Goal: Task Accomplishment & Management: Use online tool/utility

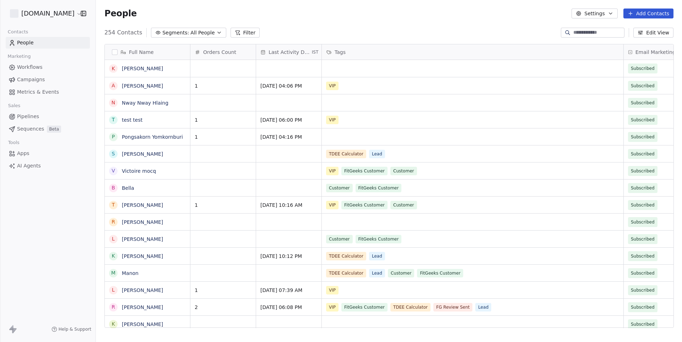
scroll to position [301, 585]
click at [44, 65] on link "Workflows" at bounding box center [48, 67] width 84 height 12
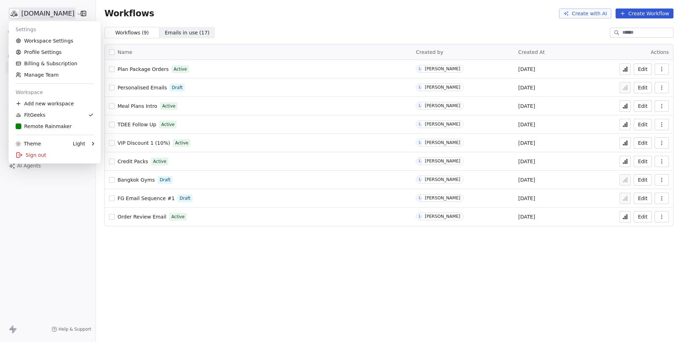
click at [60, 7] on html "fitgeeks.co Contacts People Marketing Workflows Campaigns Metrics & Events Sale…" at bounding box center [341, 171] width 682 height 342
click at [48, 124] on div "Remote Rainmaker" at bounding box center [44, 126] width 56 height 7
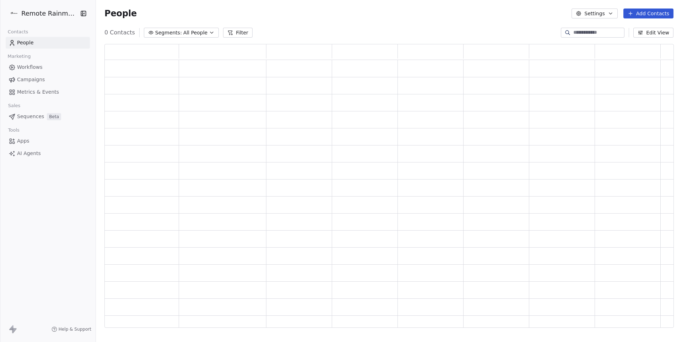
scroll to position [284, 568]
click at [33, 67] on span "Workflows" at bounding box center [30, 67] width 26 height 7
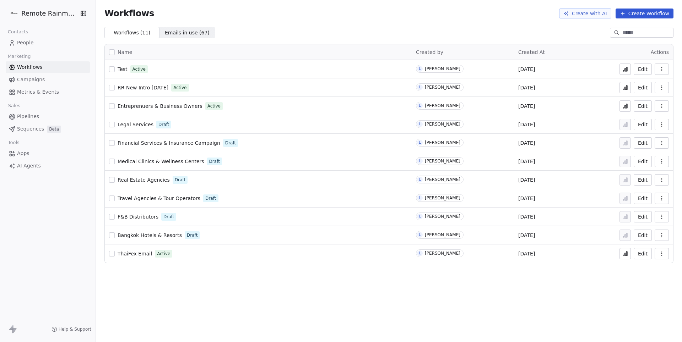
click at [628, 93] on button at bounding box center [624, 87] width 11 height 11
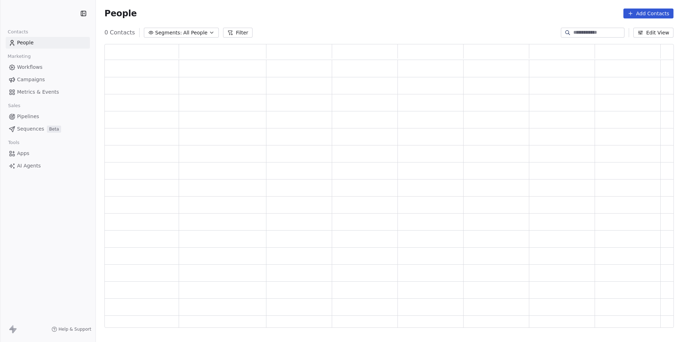
click at [55, 13] on html "Contacts People Marketing Workflows Campaigns Metrics & Events Sales Pipelines …" at bounding box center [341, 171] width 682 height 342
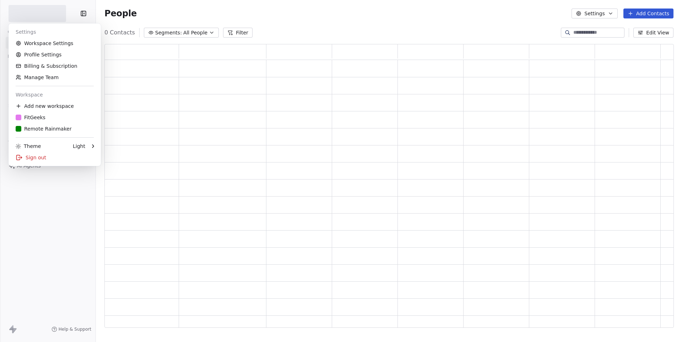
scroll to position [284, 568]
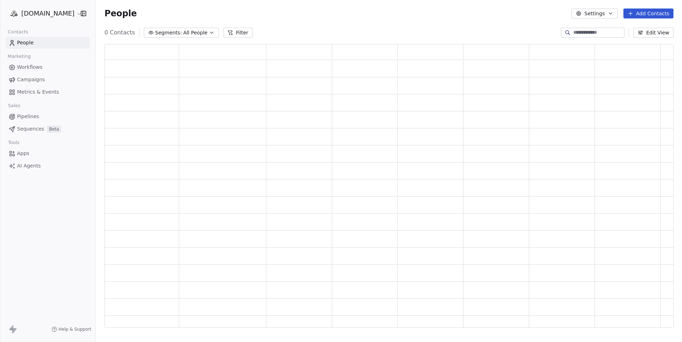
scroll to position [284, 568]
click at [31, 18] on html "[DOMAIN_NAME] Contacts People Marketing Workflows Campaigns Metrics & Events Sa…" at bounding box center [341, 171] width 682 height 342
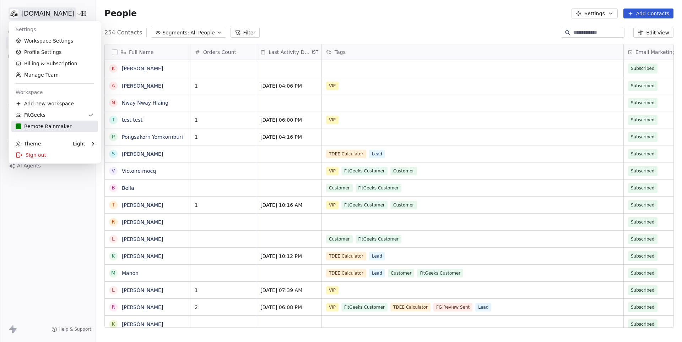
click at [51, 128] on div "Remote Rainmaker" at bounding box center [44, 126] width 56 height 7
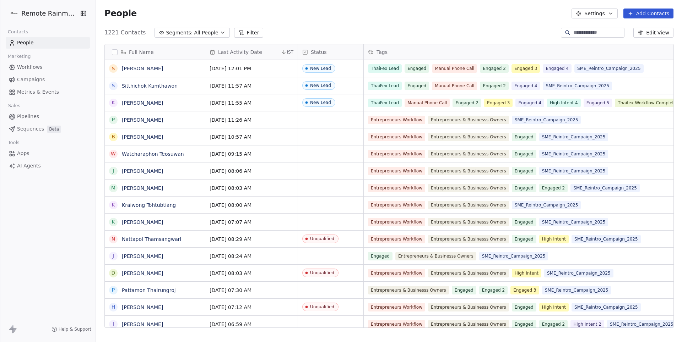
scroll to position [301, 585]
click at [573, 36] on input at bounding box center [598, 32] width 50 height 7
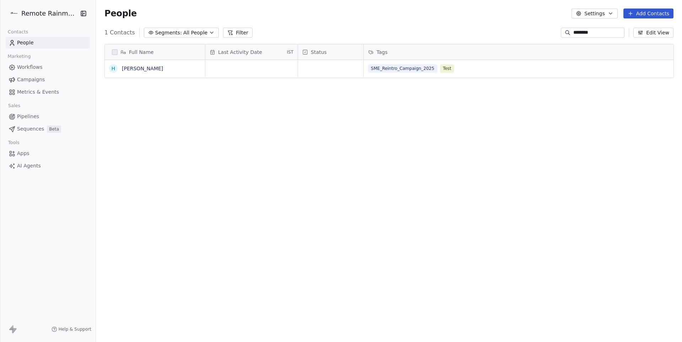
type input "********"
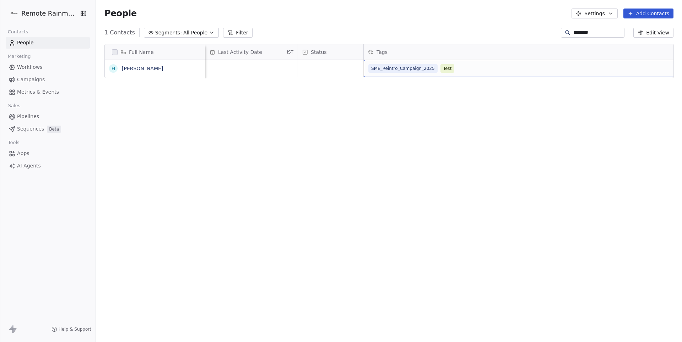
scroll to position [0, 103]
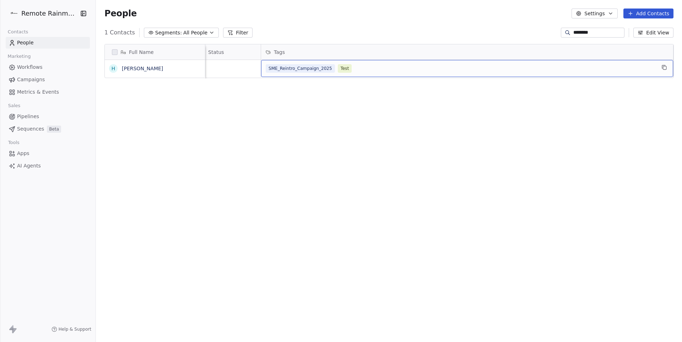
click at [338, 69] on div "SME_Reintro_Campaign_2025 Test" at bounding box center [461, 68] width 390 height 9
click at [357, 69] on div "SME_Reintro_Campaign_2025 Test" at bounding box center [461, 68] width 390 height 9
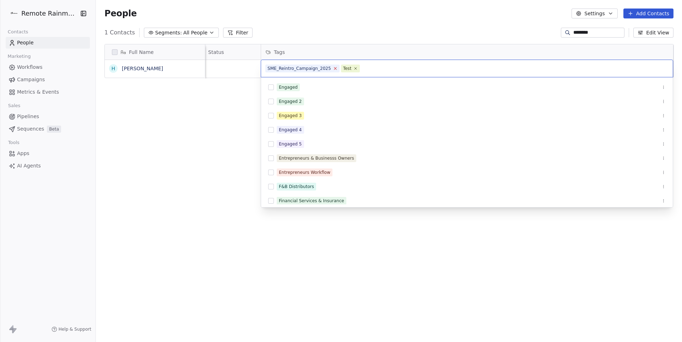
click at [336, 69] on icon at bounding box center [335, 68] width 5 height 5
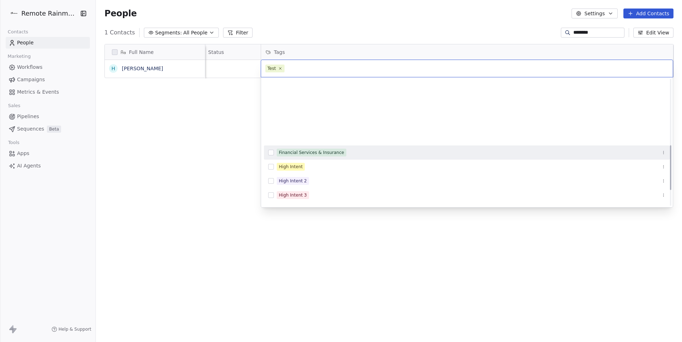
scroll to position [205, 0]
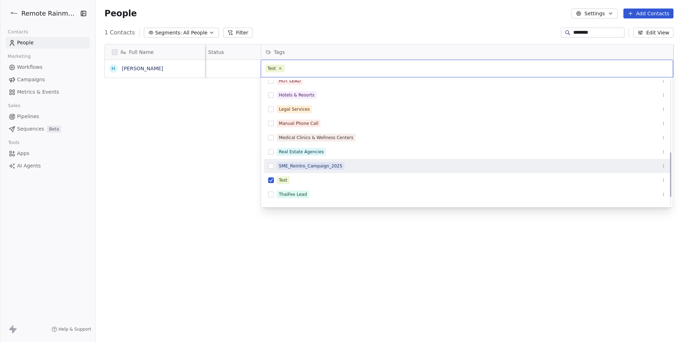
click at [273, 166] on button "Suggestions" at bounding box center [271, 166] width 6 height 6
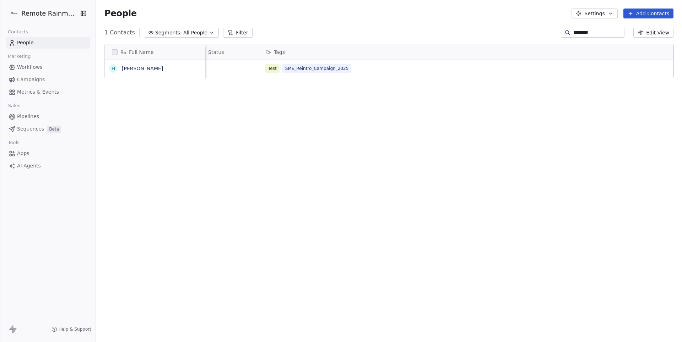
click at [209, 152] on html "Remote Rainmaker Contacts People Marketing Workflows Campaigns Metrics & Events…" at bounding box center [341, 171] width 682 height 342
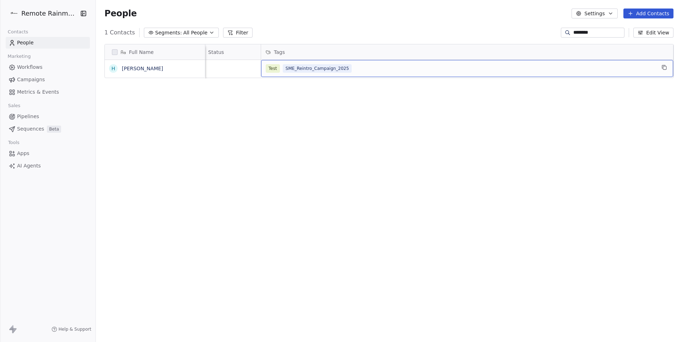
click at [371, 61] on div "Test SME_Reintro_Campaign_2025" at bounding box center [467, 68] width 412 height 17
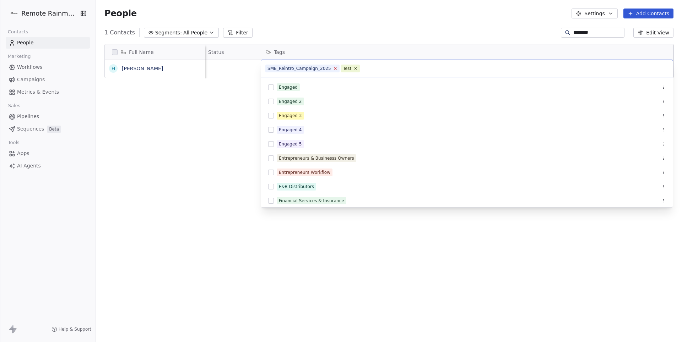
click at [335, 69] on icon at bounding box center [335, 68] width 5 height 5
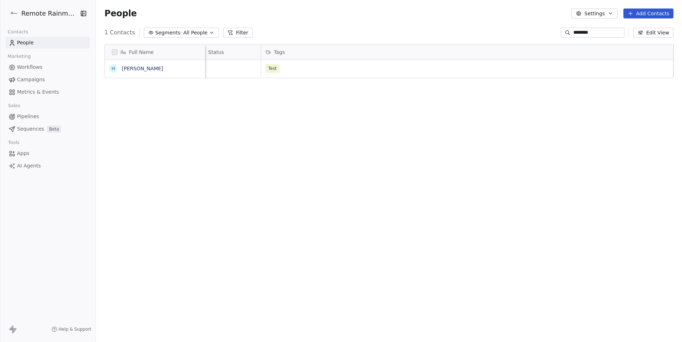
click at [219, 125] on html "Remote Rainmaker Contacts People Marketing Workflows Campaigns Metrics & Events…" at bounding box center [341, 171] width 682 height 342
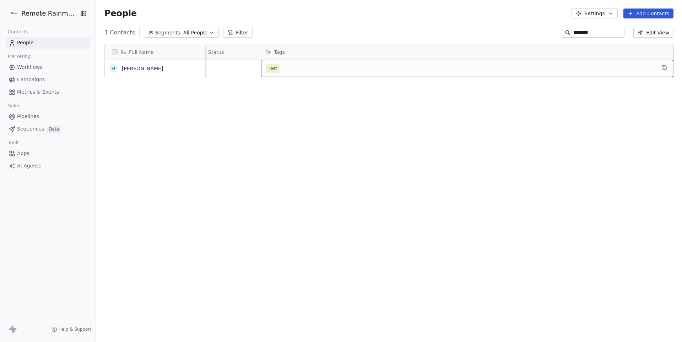
click at [310, 65] on div "Test" at bounding box center [461, 68] width 390 height 9
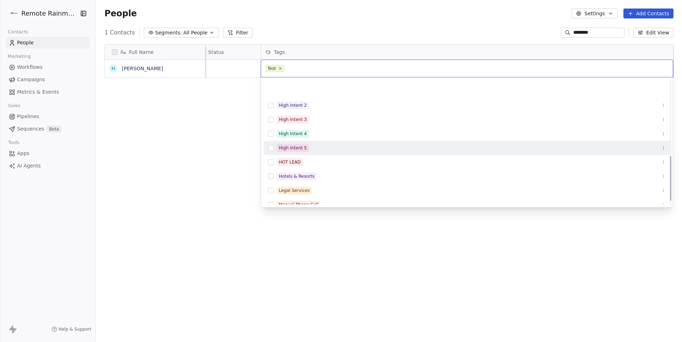
scroll to position [224, 0]
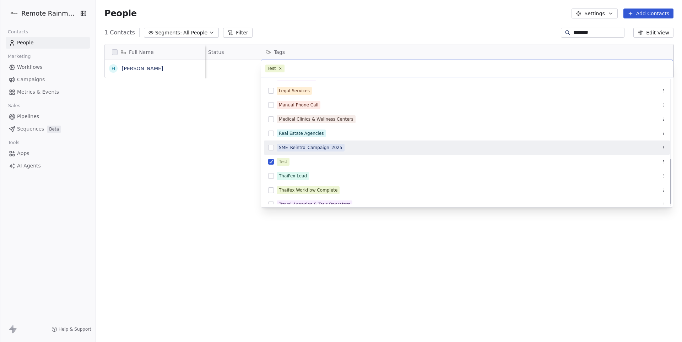
click at [270, 148] on button "Suggestions" at bounding box center [271, 148] width 6 height 6
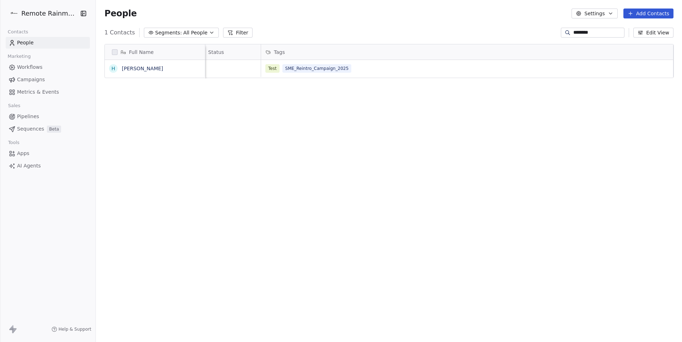
click at [212, 172] on html "Remote Rainmaker Contacts People Marketing Workflows Campaigns Metrics & Events…" at bounding box center [341, 171] width 682 height 342
